Goal: Task Accomplishment & Management: Complete application form

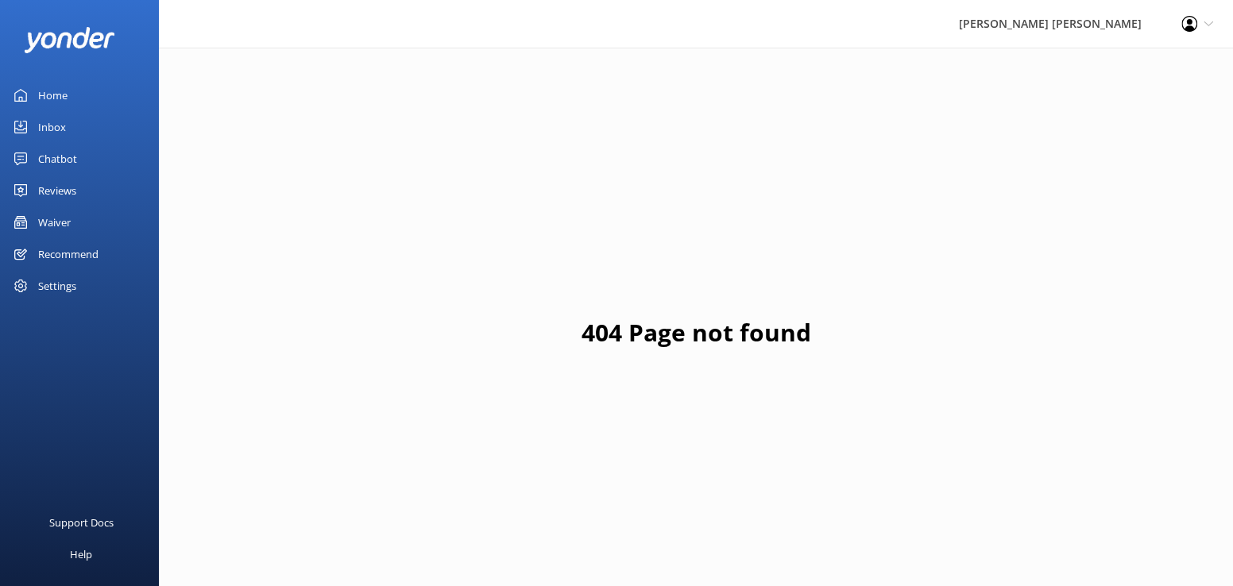
click at [60, 220] on div "Waiver" at bounding box center [54, 222] width 33 height 32
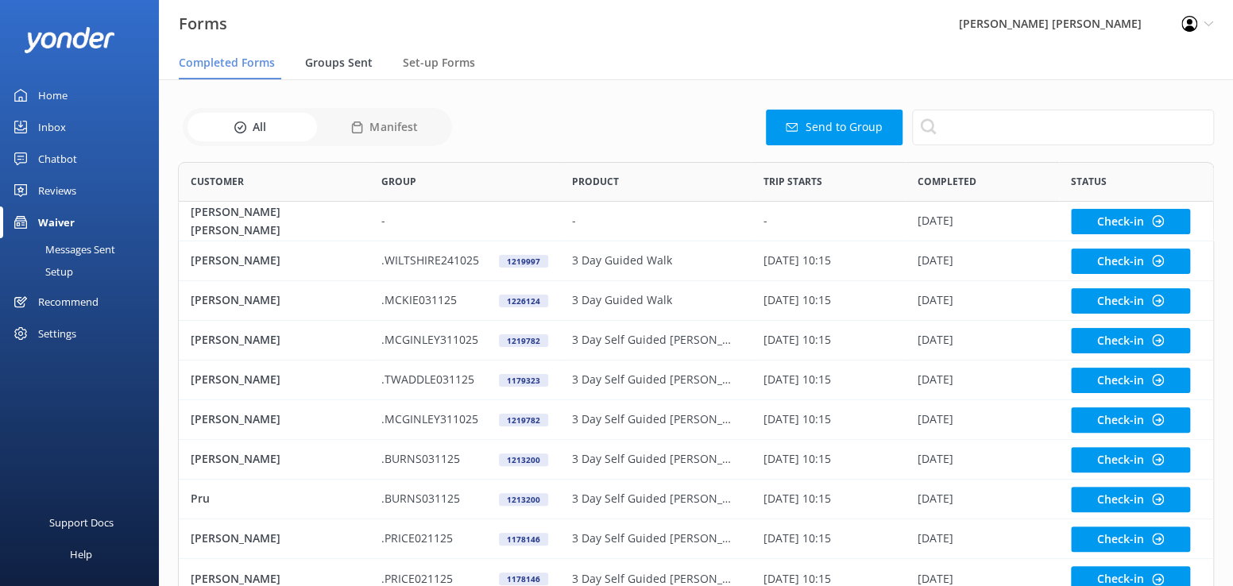
click at [333, 66] on span "Groups Sent" at bounding box center [339, 63] width 68 height 16
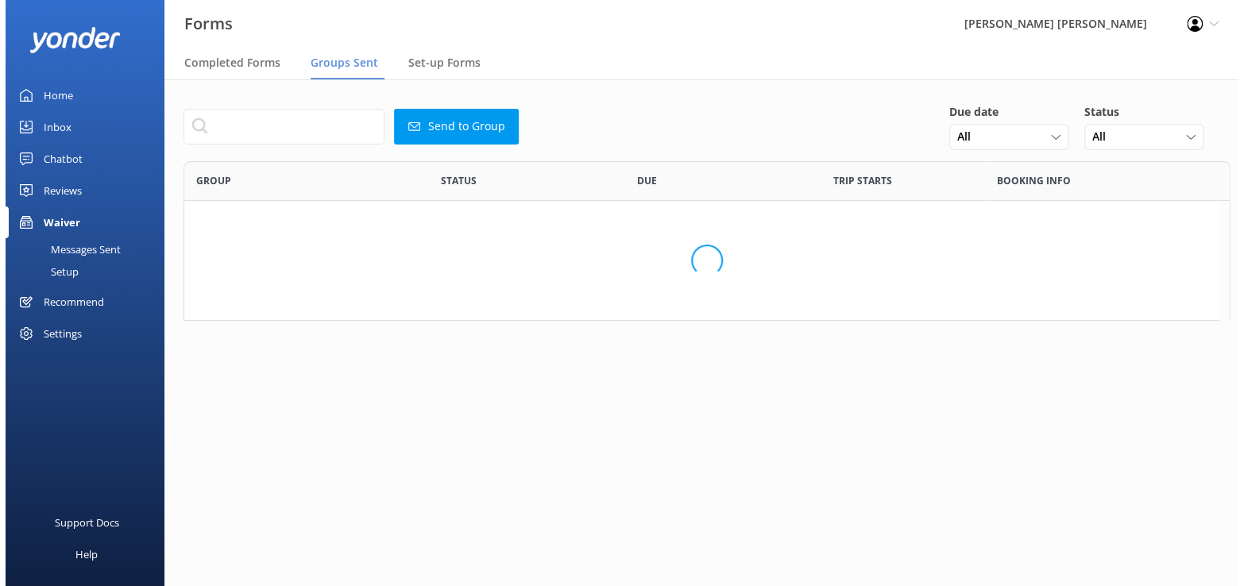
scroll to position [545, 1024]
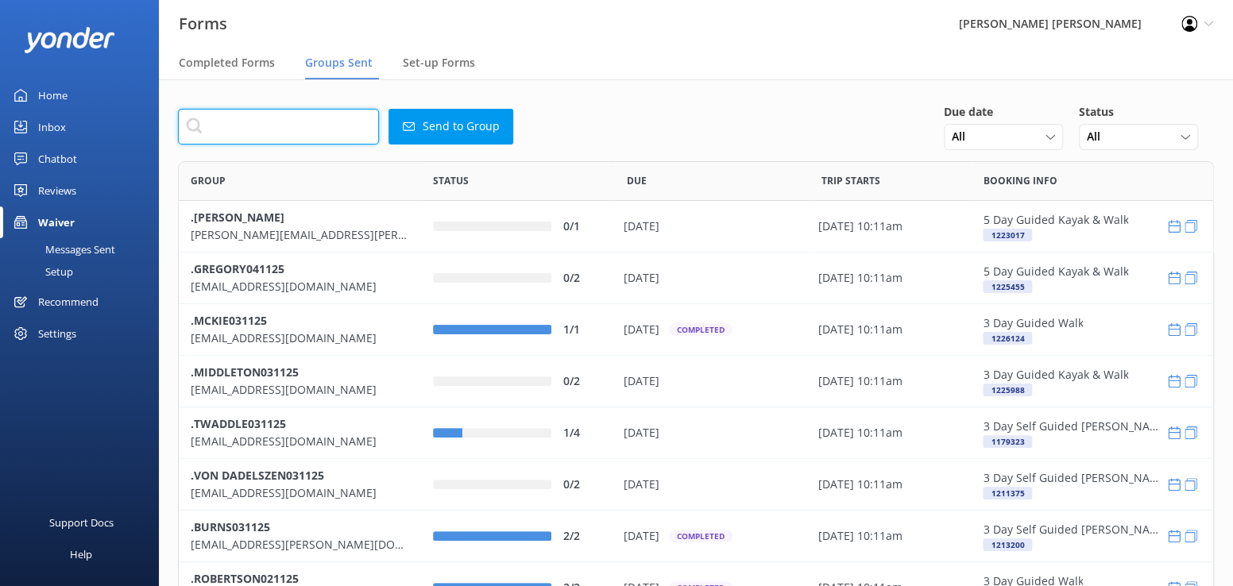
drag, startPoint x: 218, startPoint y: 123, endPoint x: 235, endPoint y: 129, distance: 17.6
click at [220, 125] on input "text" at bounding box center [278, 127] width 201 height 36
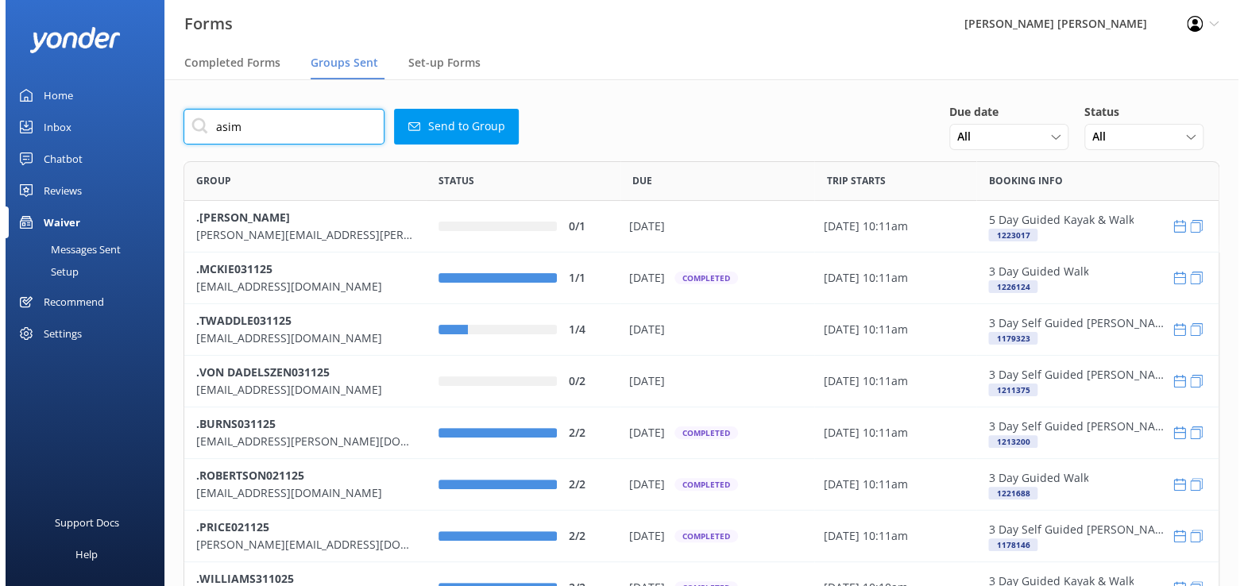
scroll to position [12, 12]
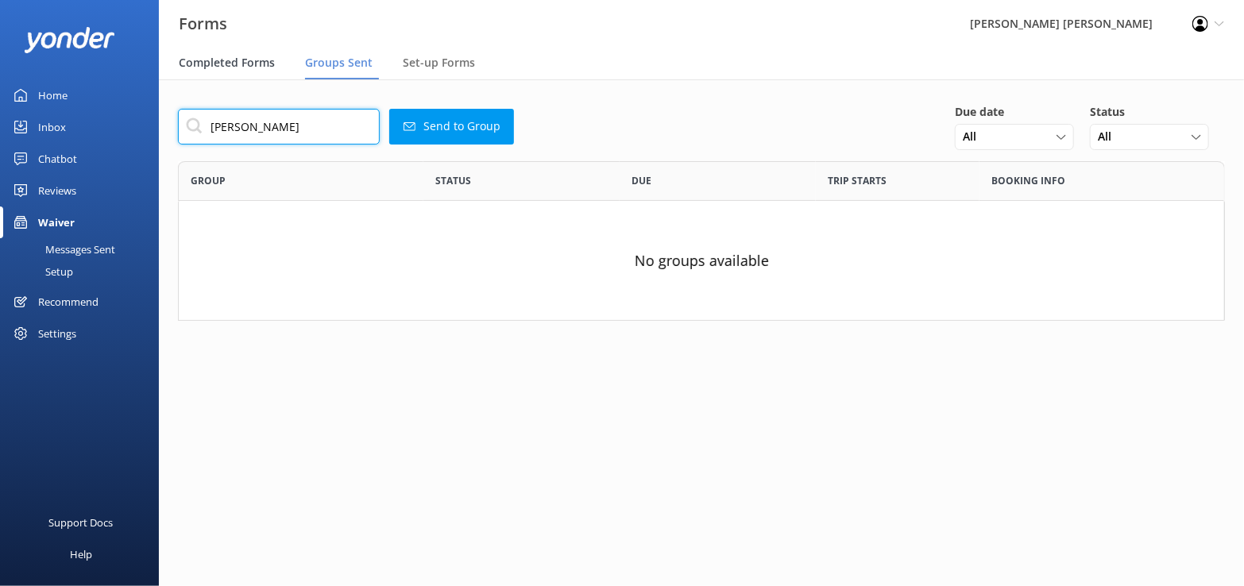
type input "[PERSON_NAME]"
click at [210, 62] on span "Completed Forms" at bounding box center [227, 63] width 96 height 16
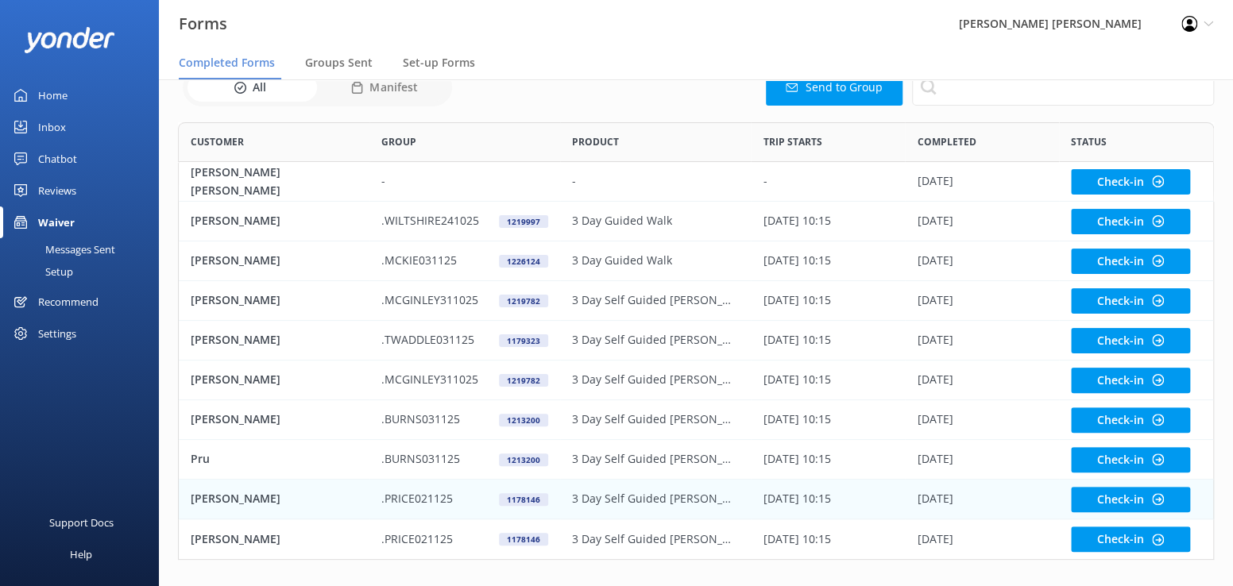
scroll to position [96, 0]
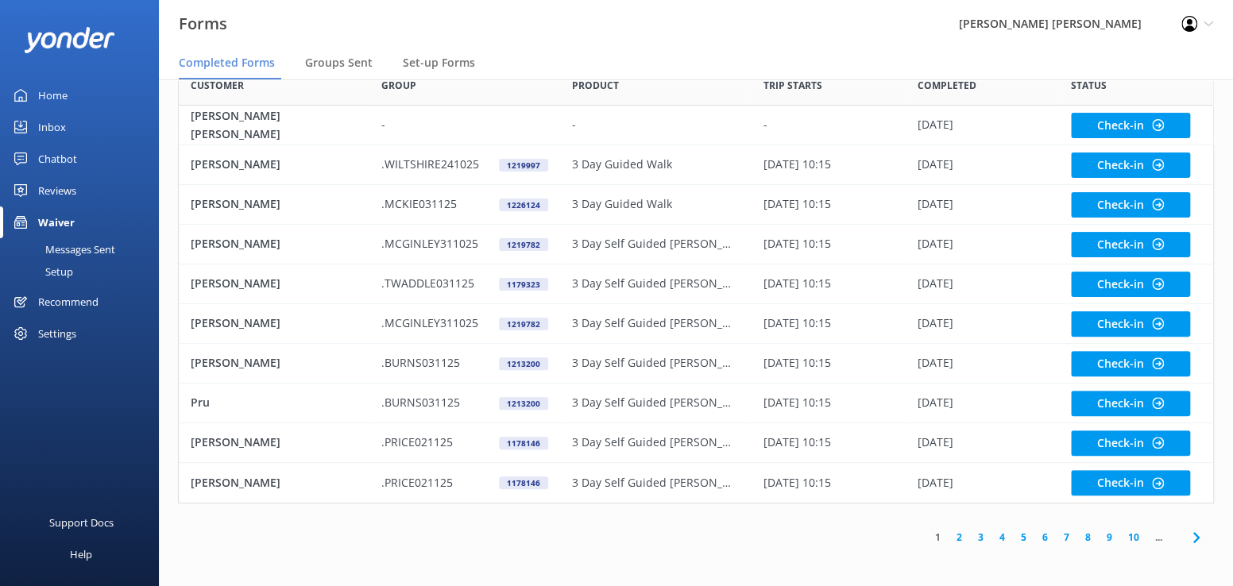
click at [953, 537] on link "2" at bounding box center [958, 537] width 21 height 15
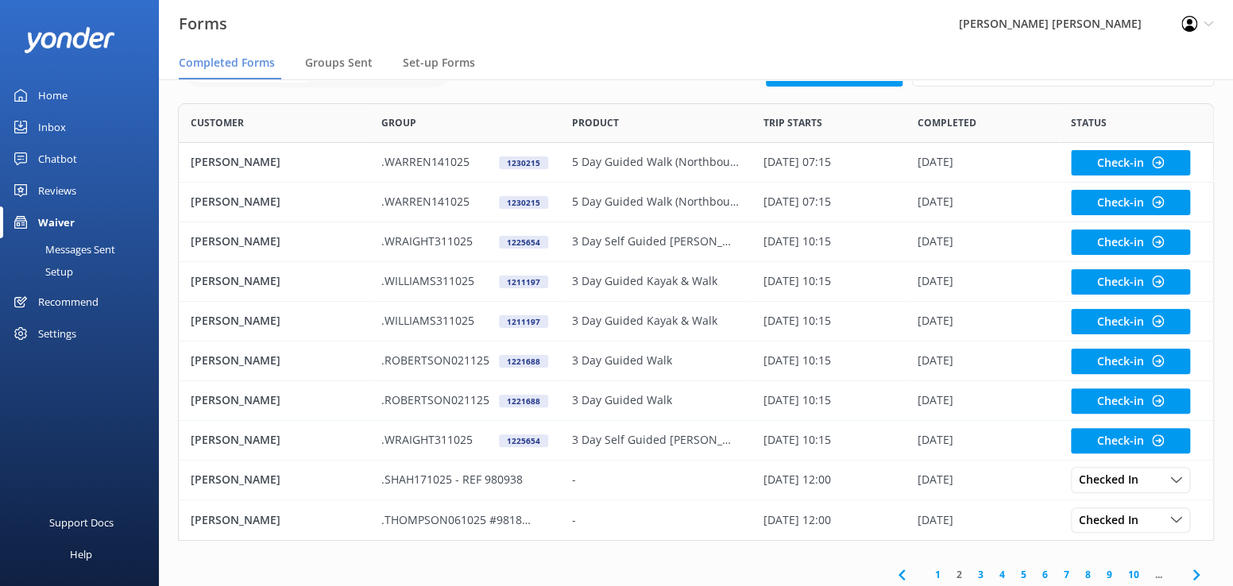
scroll to position [96, 0]
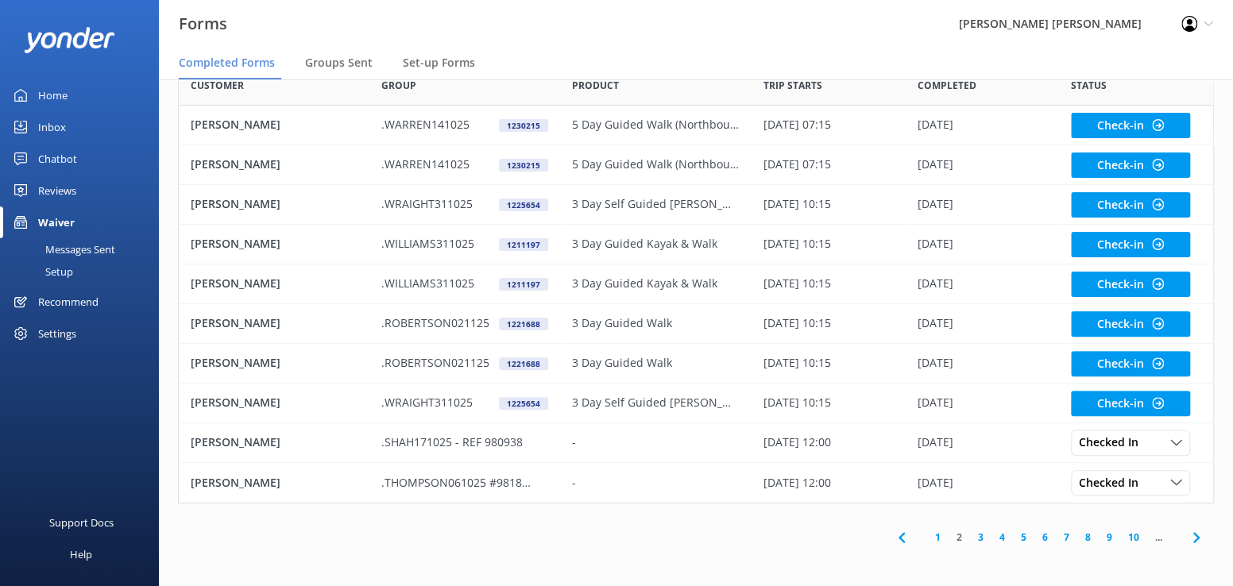
click at [981, 535] on link "3" at bounding box center [980, 537] width 21 height 15
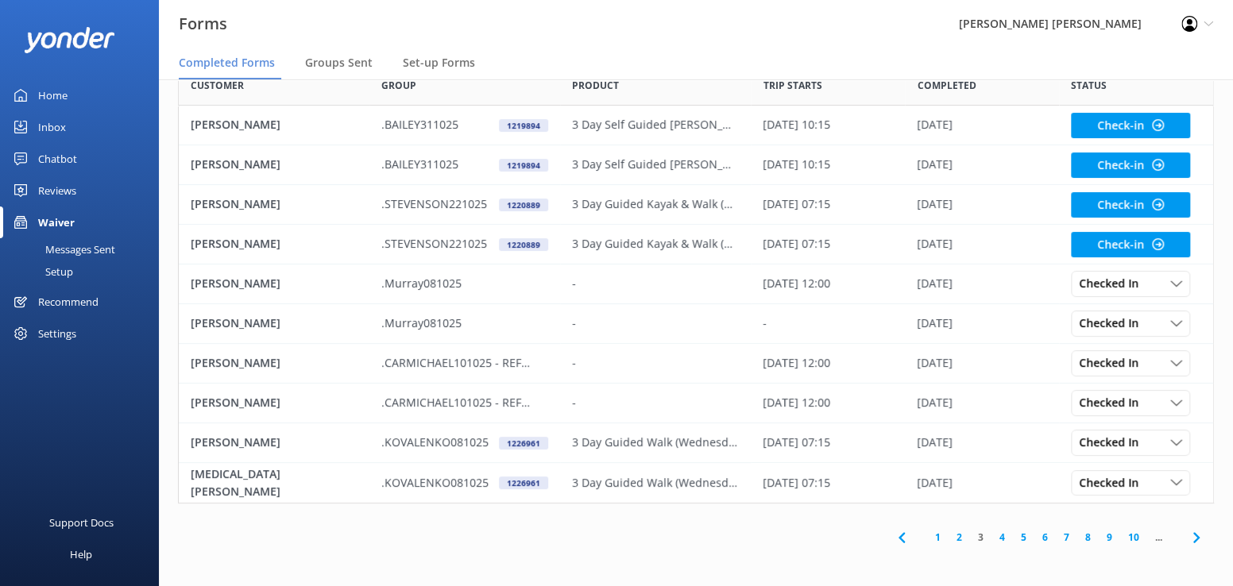
click at [1002, 535] on link "4" at bounding box center [1001, 537] width 21 height 15
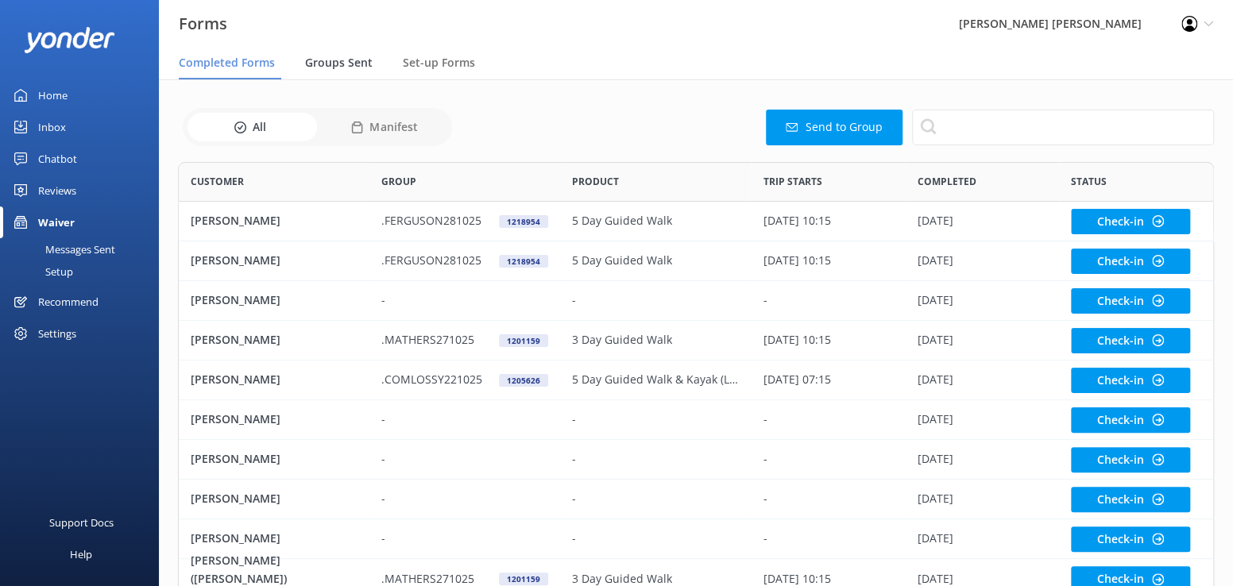
drag, startPoint x: 329, startPoint y: 58, endPoint x: 315, endPoint y: 79, distance: 25.1
click at [329, 59] on span "Groups Sent" at bounding box center [339, 63] width 68 height 16
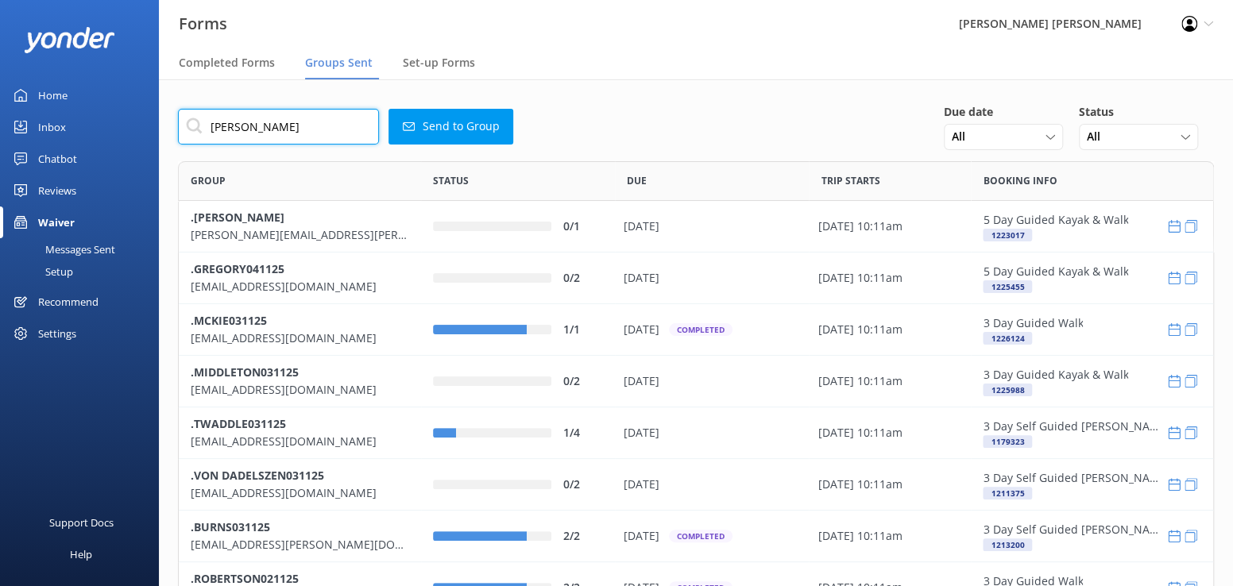
drag, startPoint x: 254, startPoint y: 129, endPoint x: 118, endPoint y: 149, distance: 138.0
click at [118, 149] on div "Forms Wilsons [PERSON_NAME] Profile Settings Logout Completed Forms Groups Sent…" at bounding box center [616, 332] width 1233 height 507
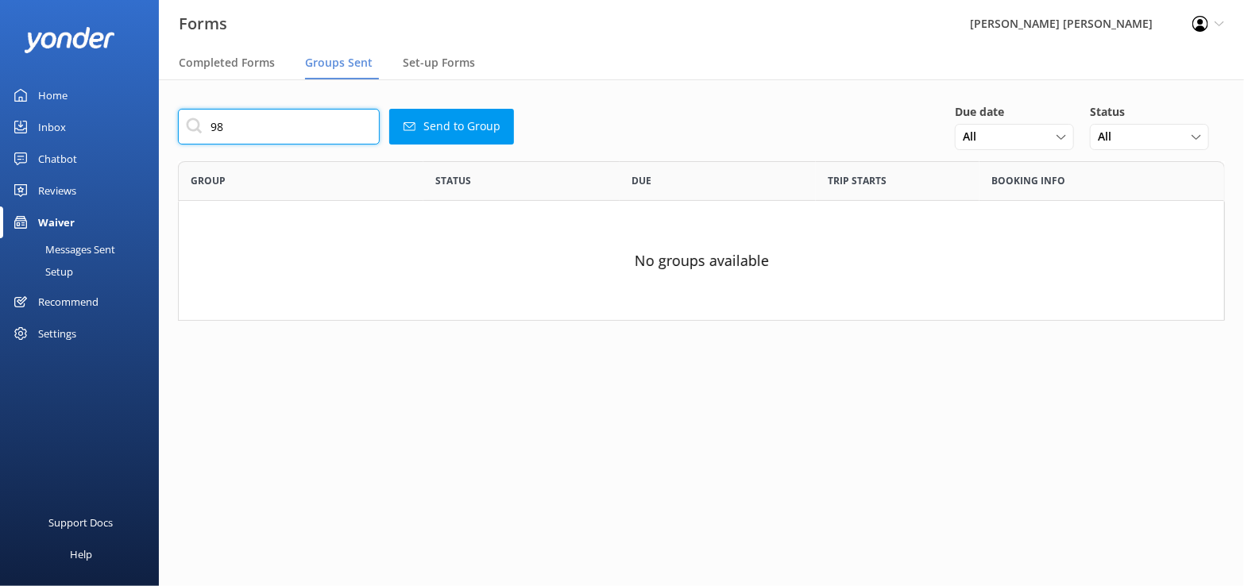
type input "9"
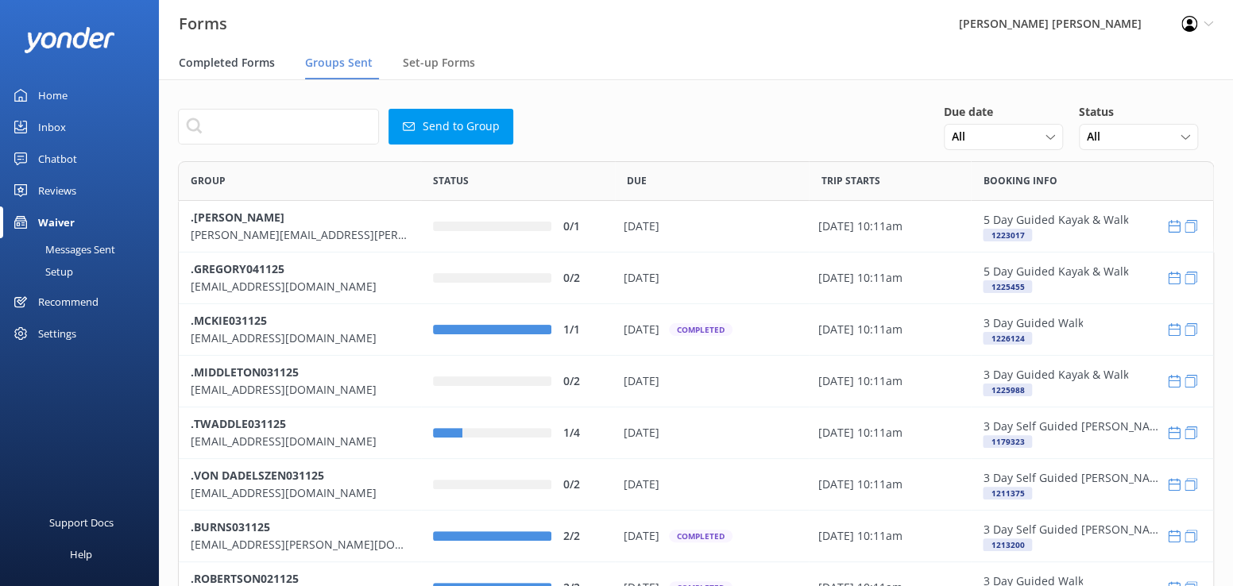
click at [196, 64] on span "Completed Forms" at bounding box center [227, 63] width 96 height 16
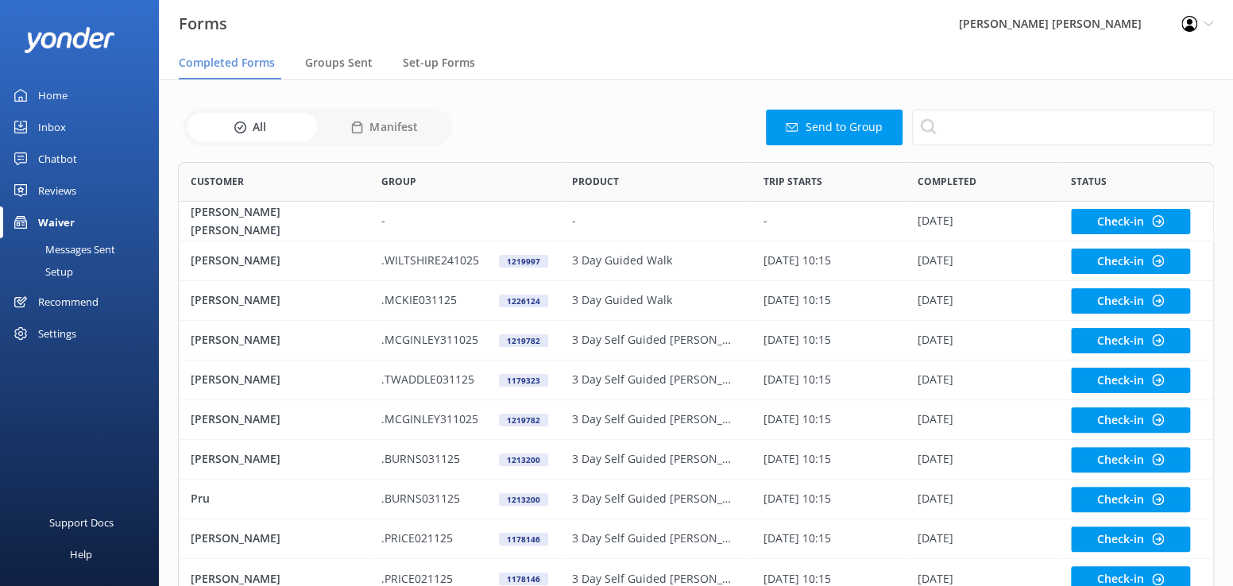
click at [830, 125] on button "Send to Group" at bounding box center [834, 128] width 137 height 36
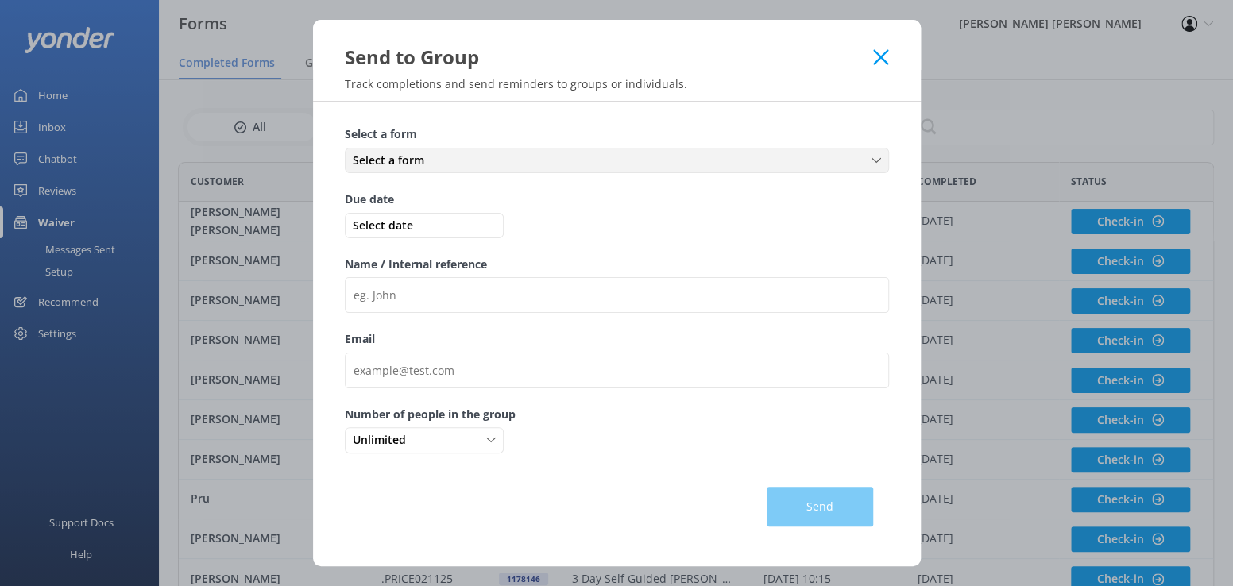
click at [445, 161] on div "Select a form" at bounding box center [617, 160] width 536 height 17
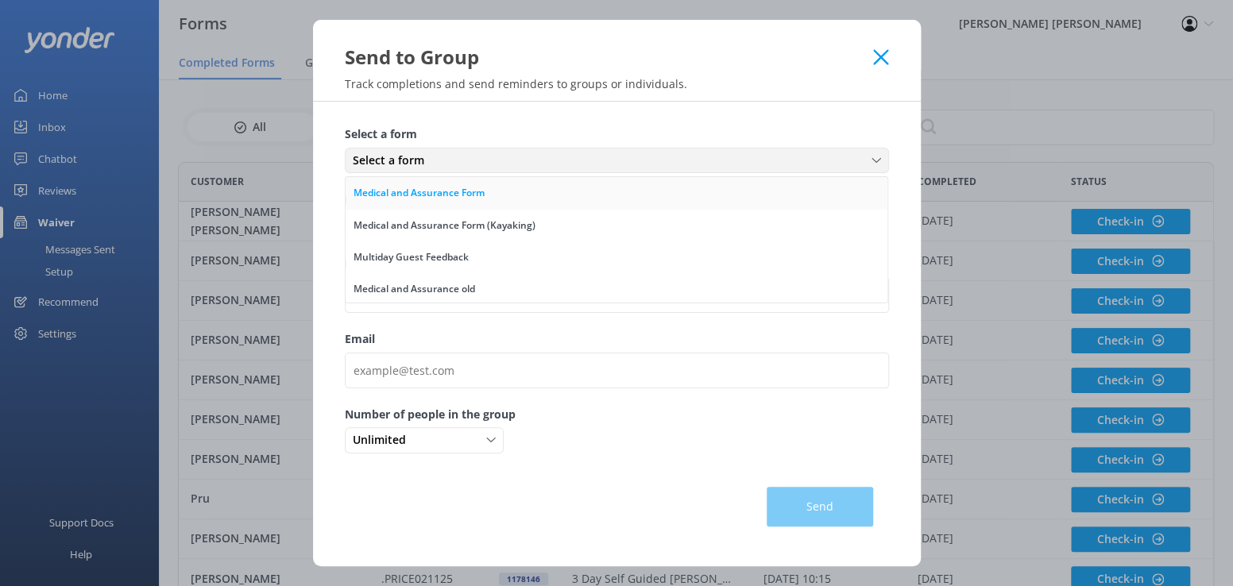
click at [437, 193] on div "Medical and Assurance Form" at bounding box center [418, 193] width 131 height 16
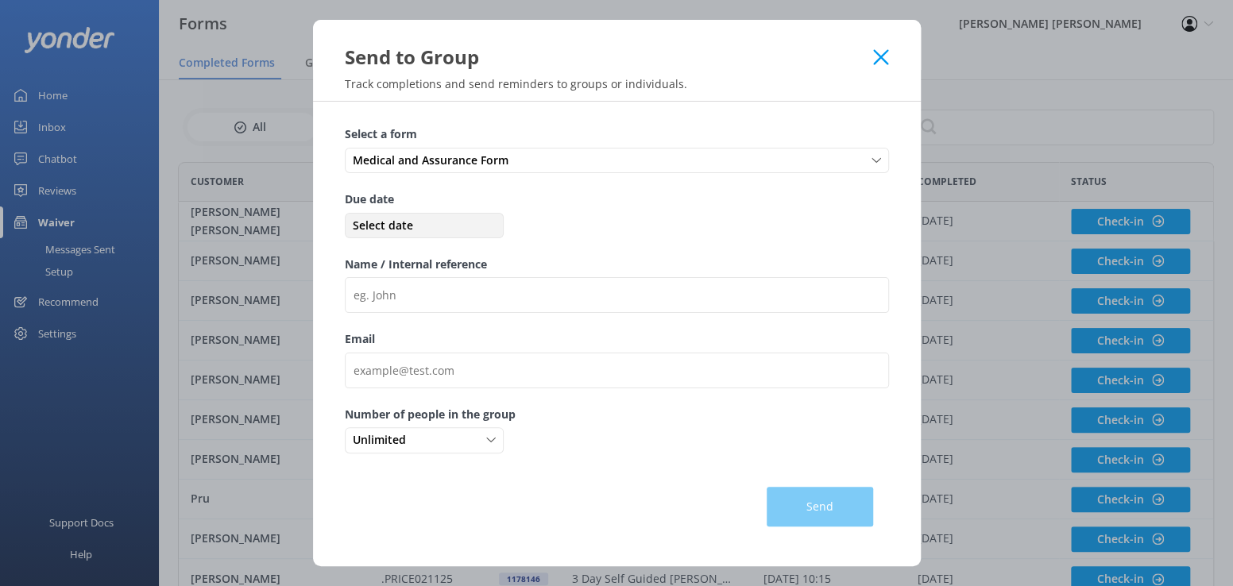
click at [410, 222] on span "Select date" at bounding box center [424, 225] width 151 height 17
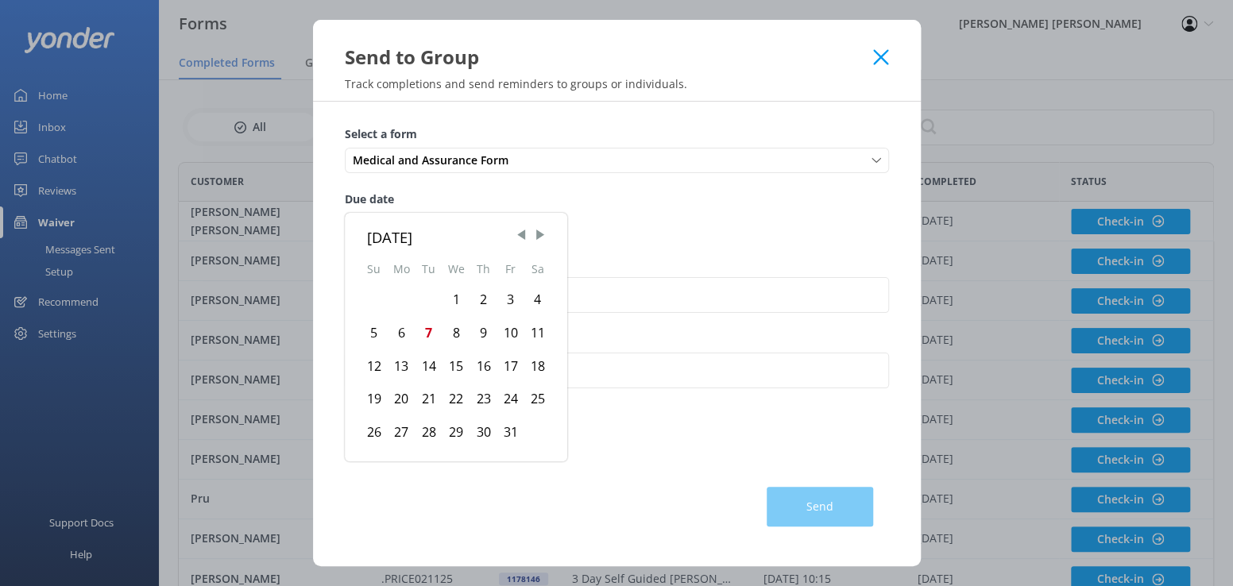
click at [401, 369] on div "13" at bounding box center [402, 366] width 28 height 33
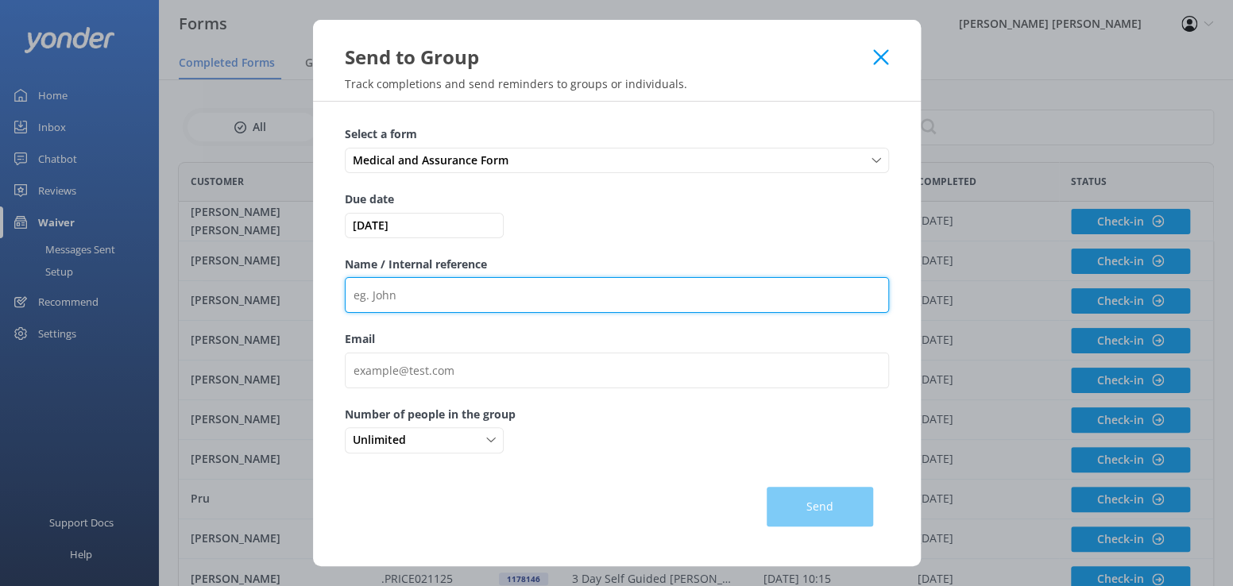
click at [361, 295] on input "Name / Internal reference" at bounding box center [617, 295] width 544 height 36
type input "ASIMUS281025 - 980634"
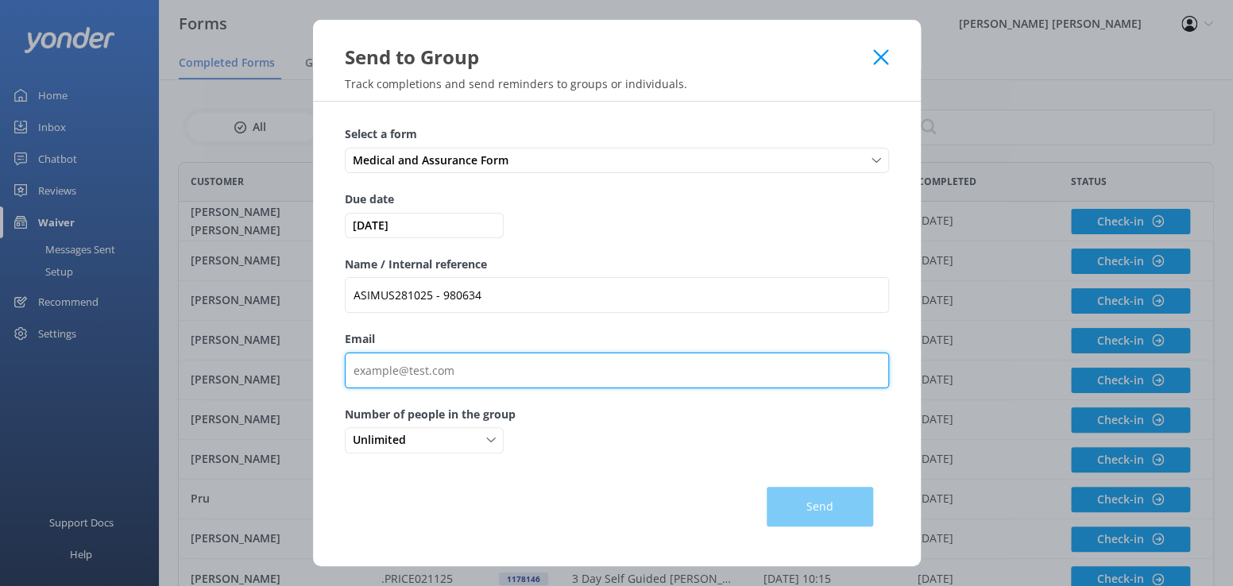
click at [356, 376] on input "Email" at bounding box center [617, 371] width 544 height 36
click at [380, 379] on input "Email" at bounding box center [617, 371] width 544 height 36
paste input "[EMAIL_ADDRESS][DOMAIN_NAME]"
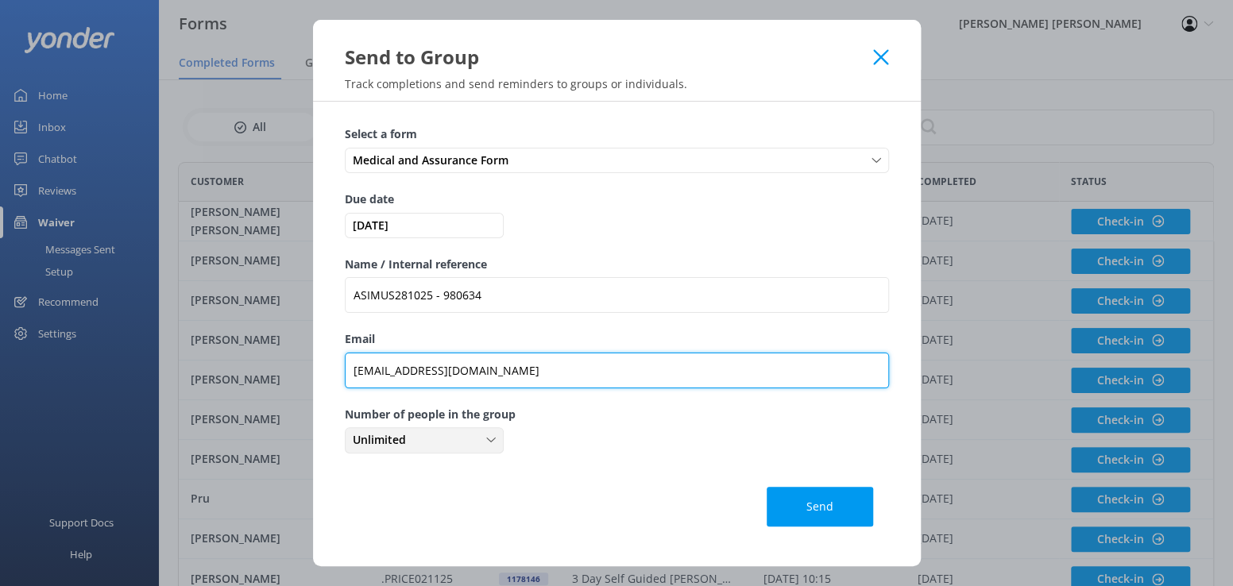
type input "[EMAIL_ADDRESS][DOMAIN_NAME]"
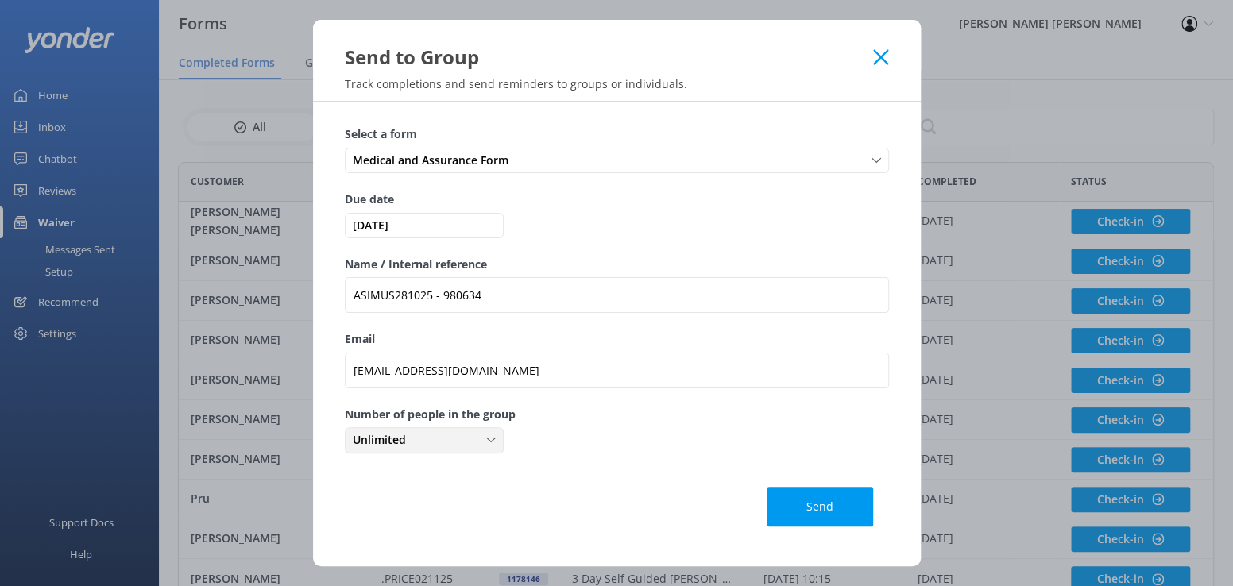
click at [491, 442] on icon at bounding box center [491, 440] width 10 height 10
click at [376, 535] on link "2" at bounding box center [423, 537] width 156 height 32
click at [812, 502] on button "Send" at bounding box center [819, 507] width 106 height 40
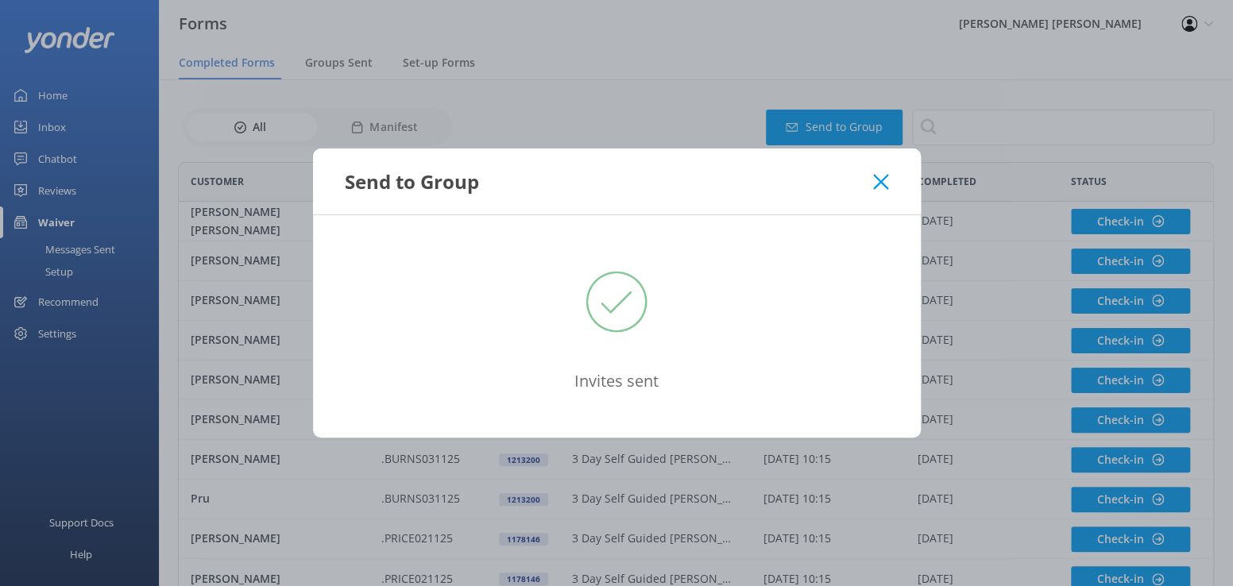
click at [883, 183] on use at bounding box center [880, 181] width 15 height 15
